Goal: Information Seeking & Learning: Learn about a topic

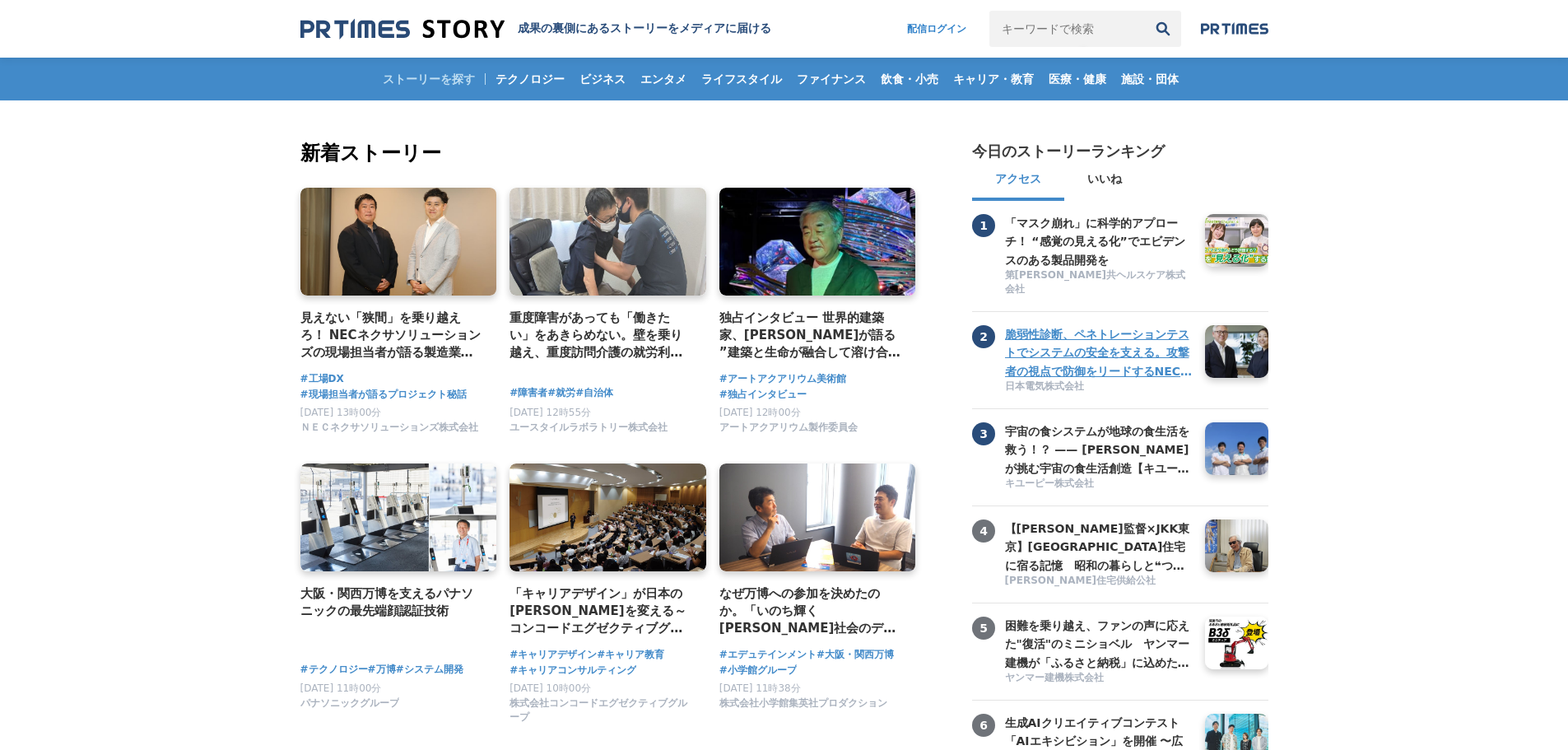
click at [1215, 330] on div at bounding box center [1236, 352] width 76 height 64
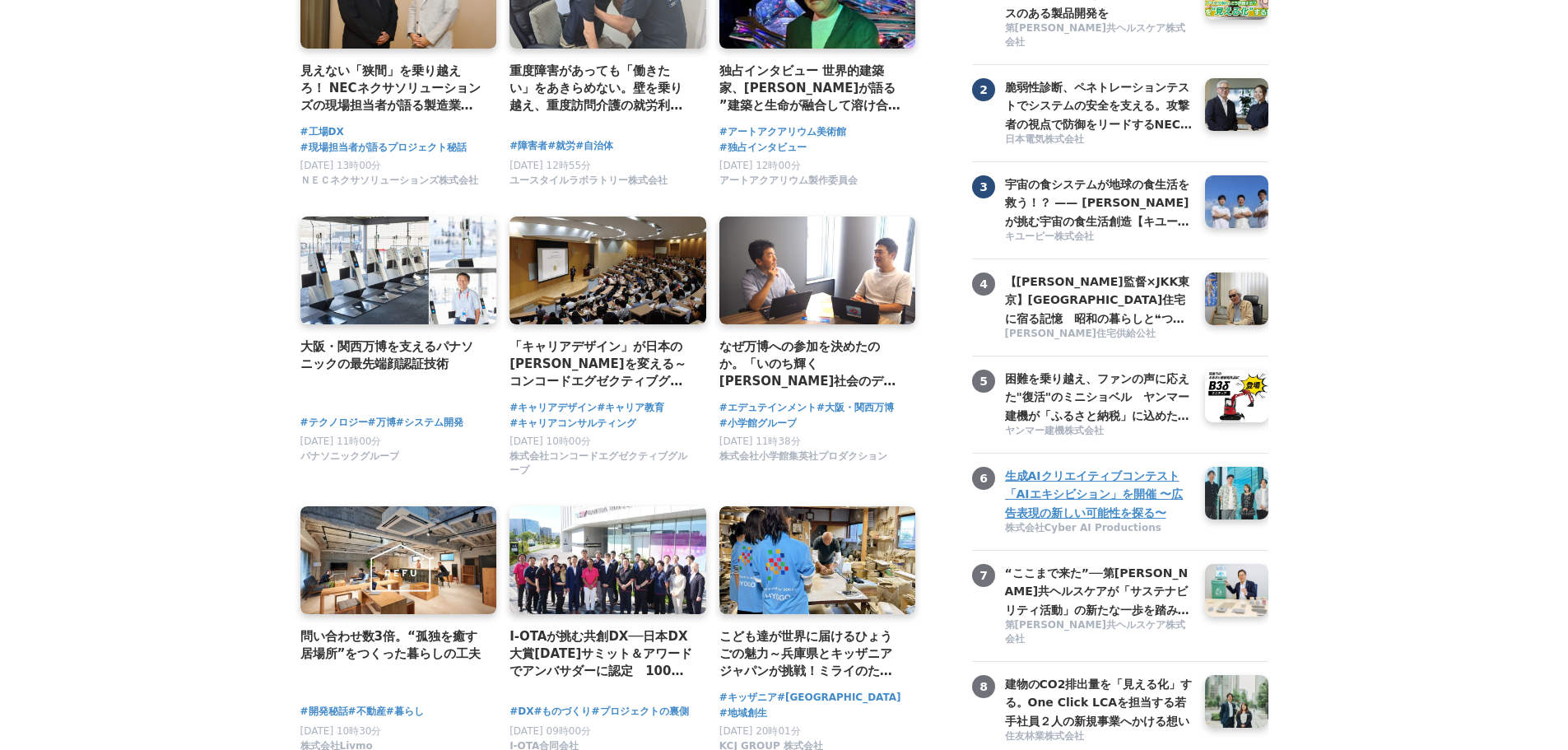
click at [1142, 505] on h3 "生成AIクリエイティブコンテスト「AIエキシビション」を開催 〜広告表現の新しい可能性を探る〜" at bounding box center [1099, 494] width 188 height 55
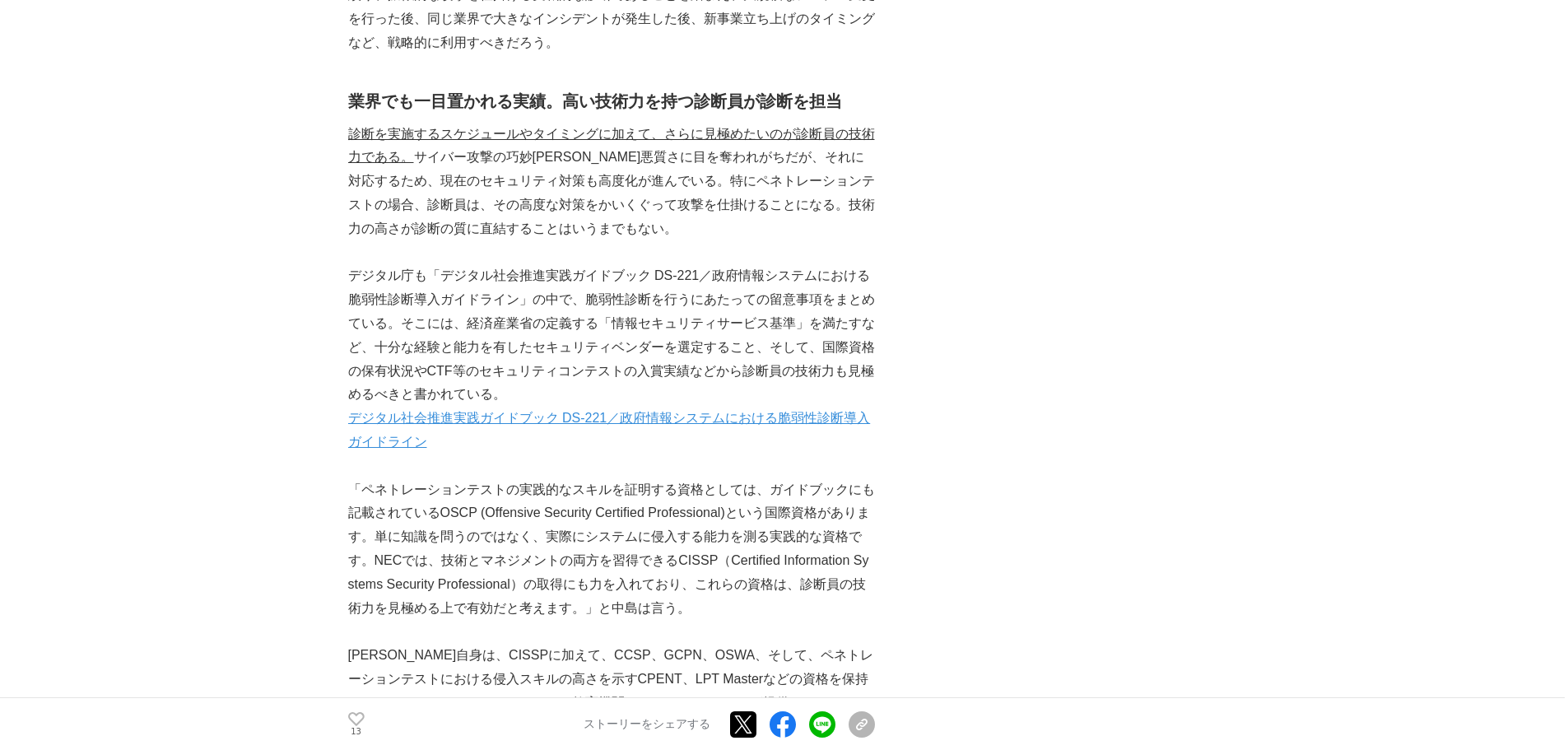
scroll to position [4528, 0]
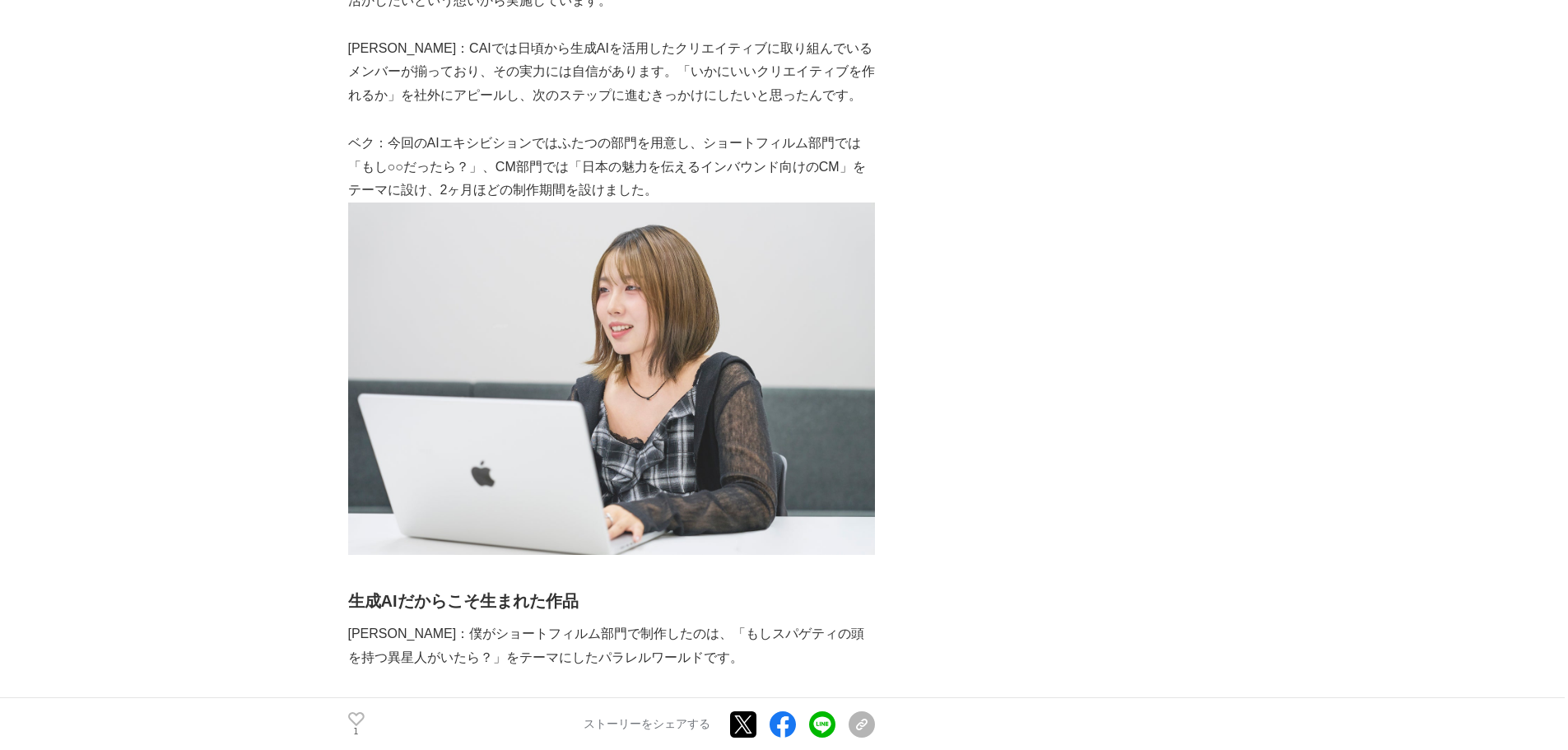
scroll to position [741, 0]
